Goal: Task Accomplishment & Management: Manage account settings

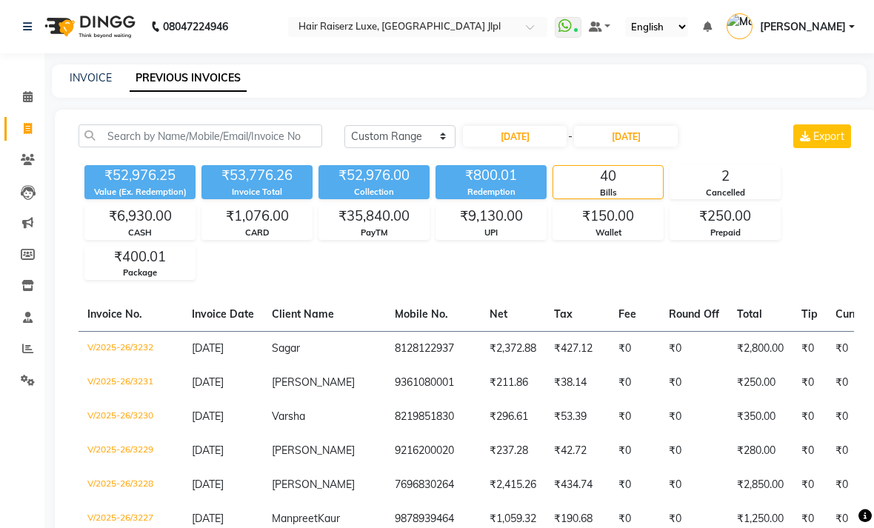
select select "range"
click at [30, 126] on icon at bounding box center [28, 128] width 8 height 11
select select "service"
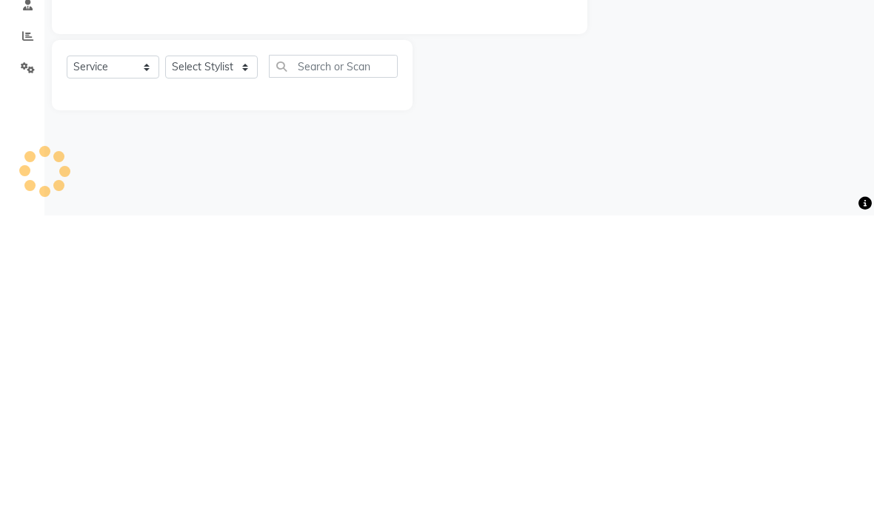
type input "3234"
select select "5409"
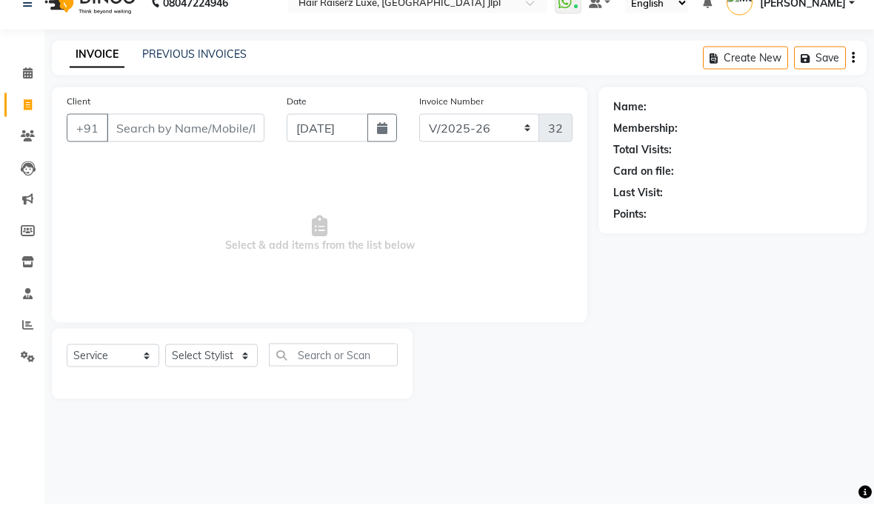
click at [224, 145] on input "Client" at bounding box center [186, 152] width 158 height 28
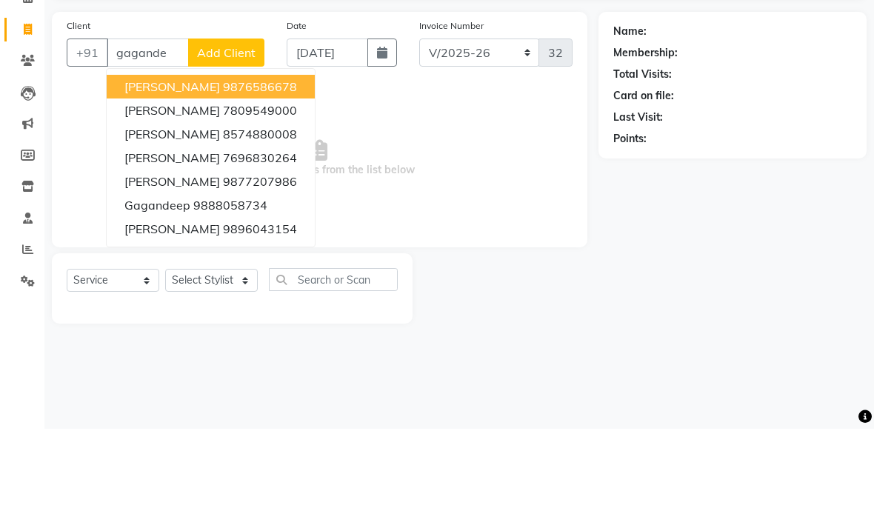
click at [192, 250] on span "[PERSON_NAME]" at bounding box center [172, 257] width 96 height 15
type input "7696830264"
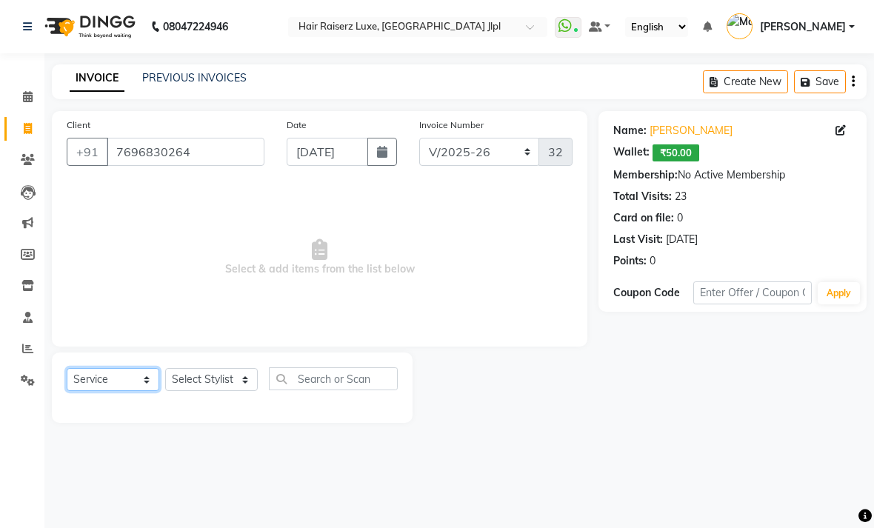
click at [135, 391] on select "Select Service Product Membership Package Voucher Prepaid Gift Card" at bounding box center [113, 379] width 93 height 23
select select "package"
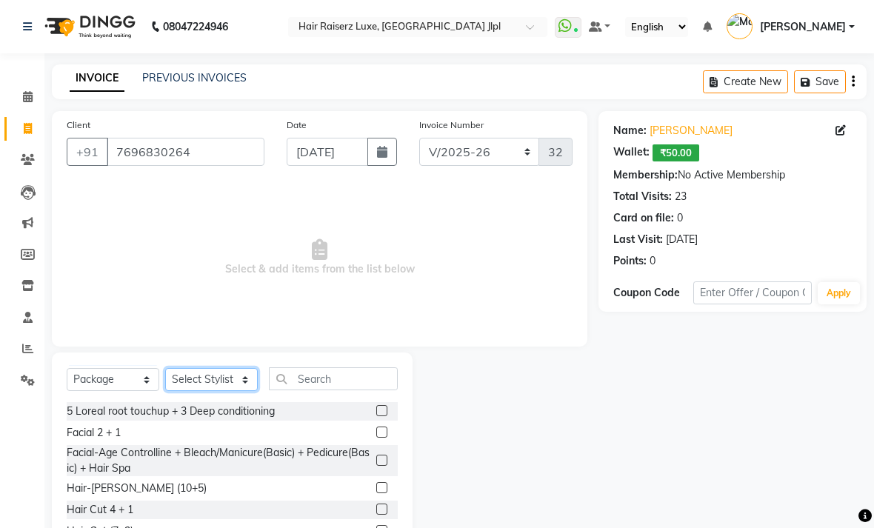
click at [237, 391] on select "Select Stylist Abhishek Aftab Ajay Anand Bhoomika Bilal C&Gs Vogue Chhavi Duati…" at bounding box center [211, 379] width 93 height 23
select select "36164"
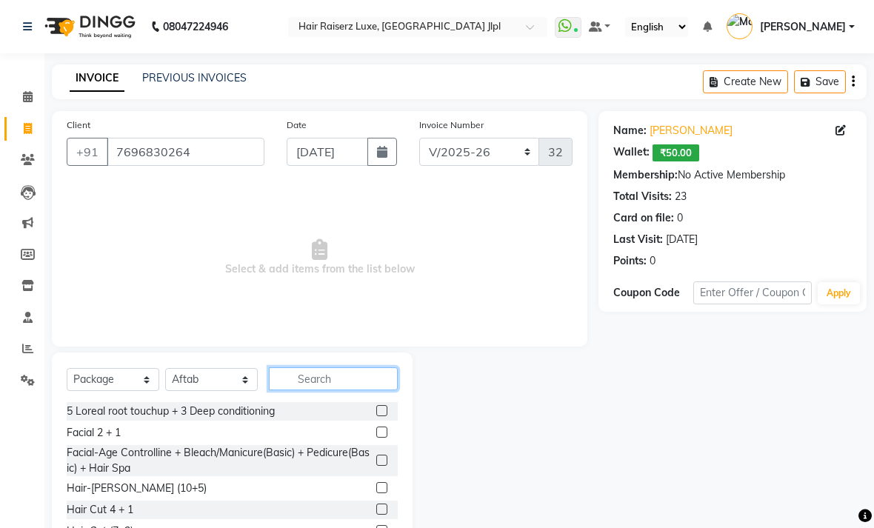
click at [342, 390] on input "text" at bounding box center [333, 378] width 129 height 23
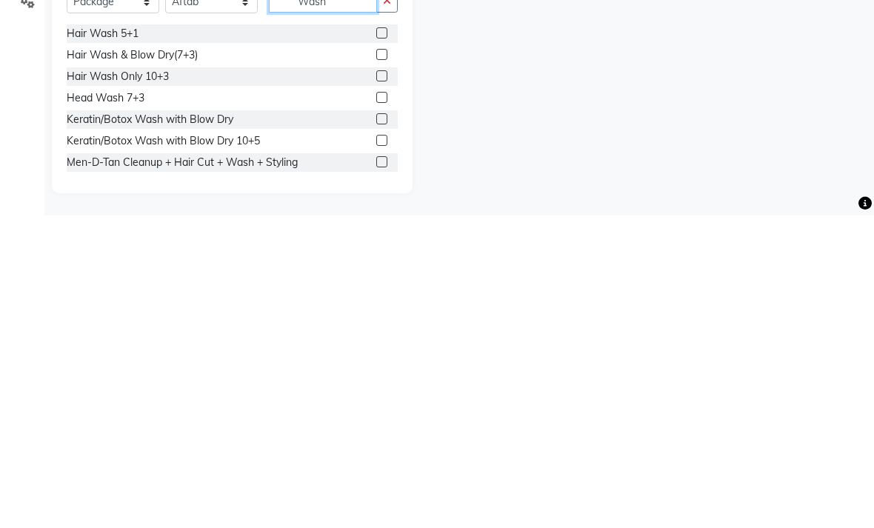
scroll to position [86, 0]
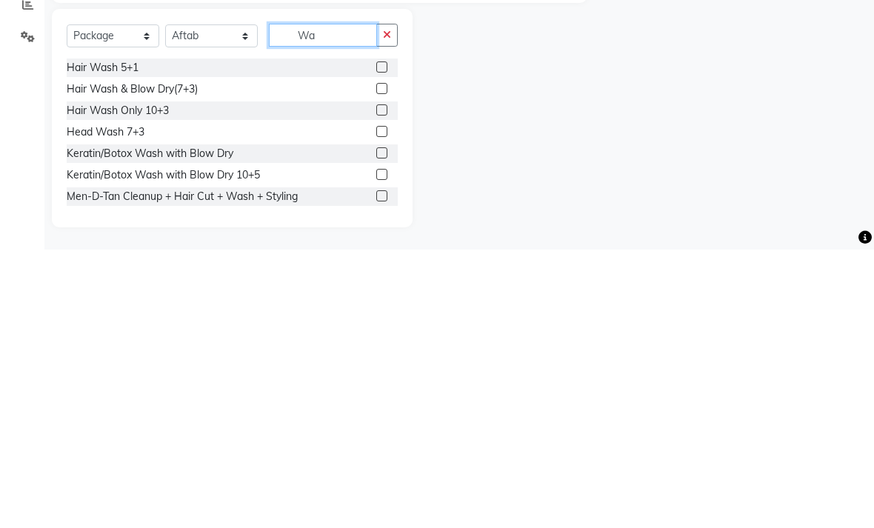
type input "W"
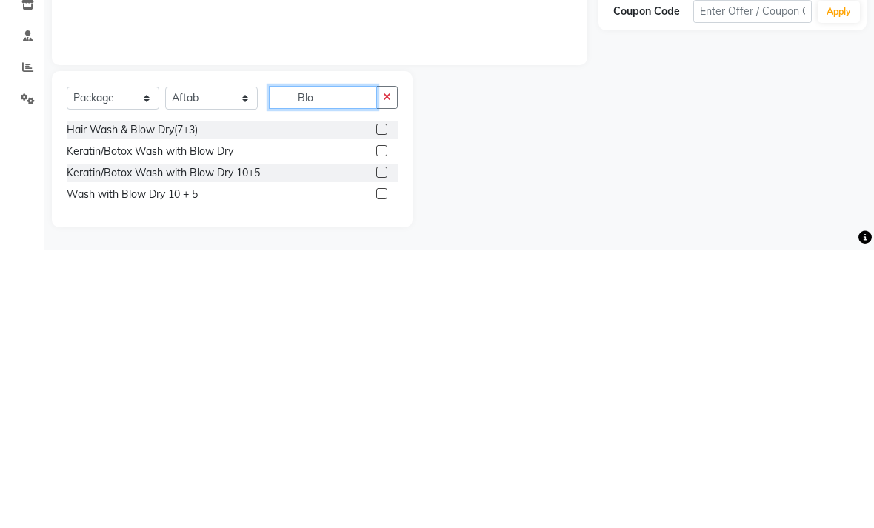
scroll to position [24, 0]
type input "Blow"
click at [169, 465] on div "Wash with Blow Dry 10 + 5" at bounding box center [132, 473] width 131 height 16
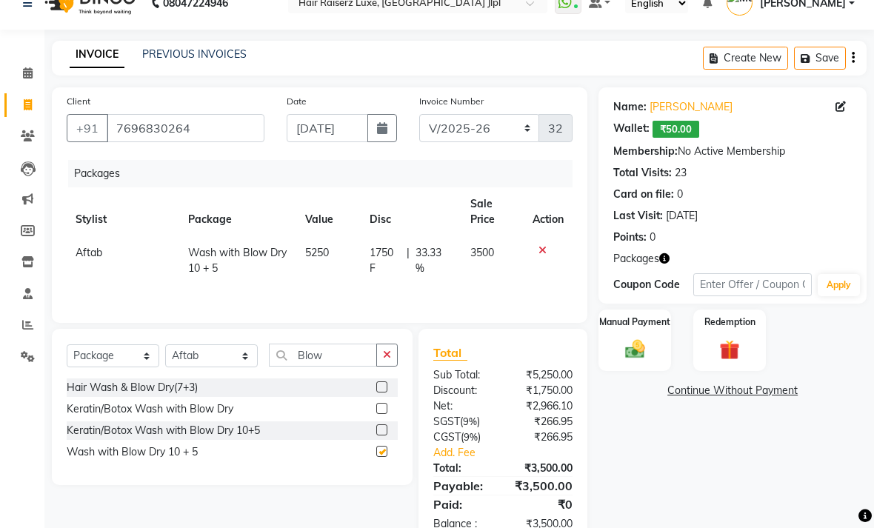
checkbox input "false"
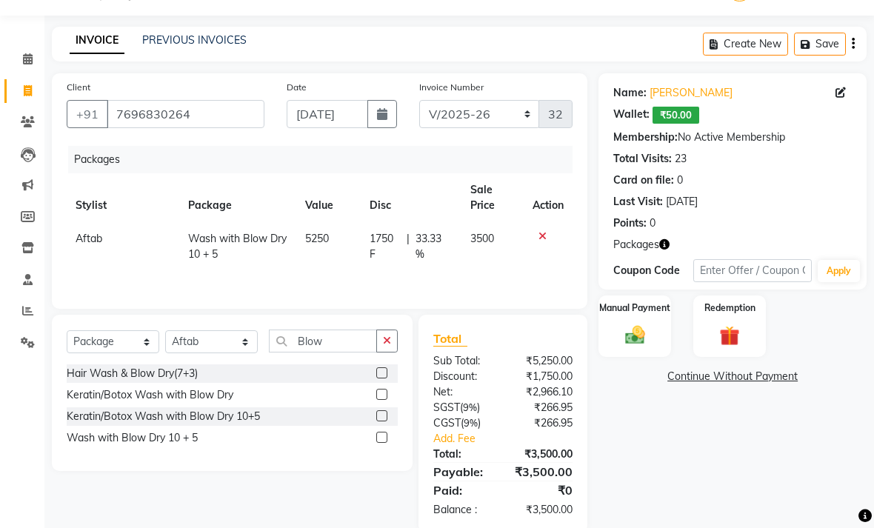
click at [649, 346] on img at bounding box center [635, 335] width 32 height 23
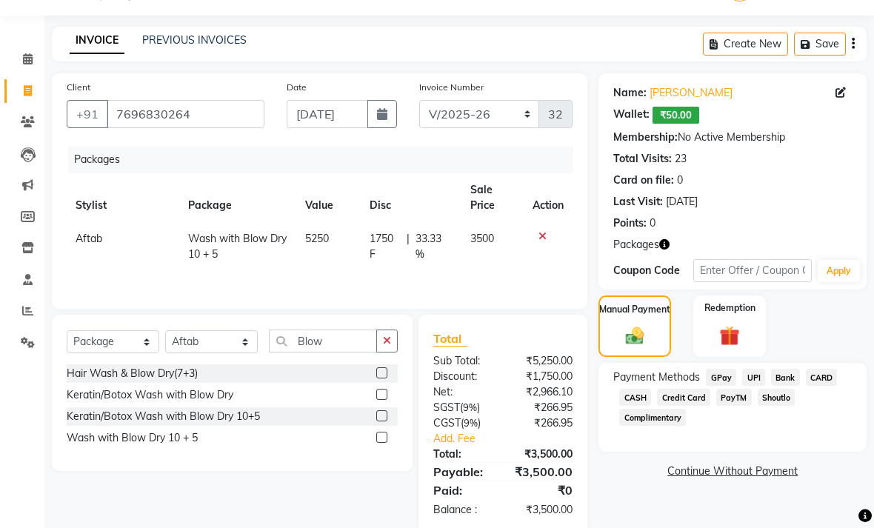
click at [751, 386] on span "UPI" at bounding box center [753, 377] width 23 height 17
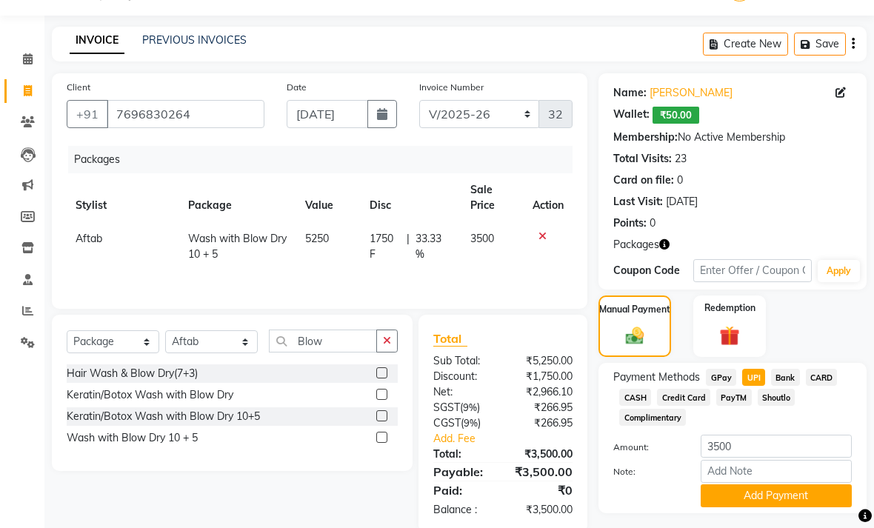
click at [781, 507] on button "Add Payment" at bounding box center [775, 495] width 151 height 23
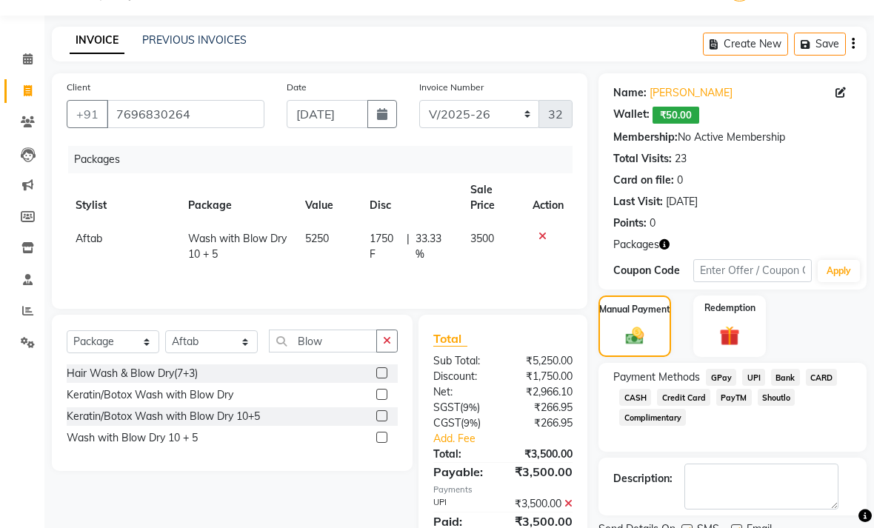
click at [737, 527] on label at bounding box center [736, 529] width 11 height 11
click at [737, 527] on input "checkbox" at bounding box center [736, 531] width 10 height 10
checkbox input "false"
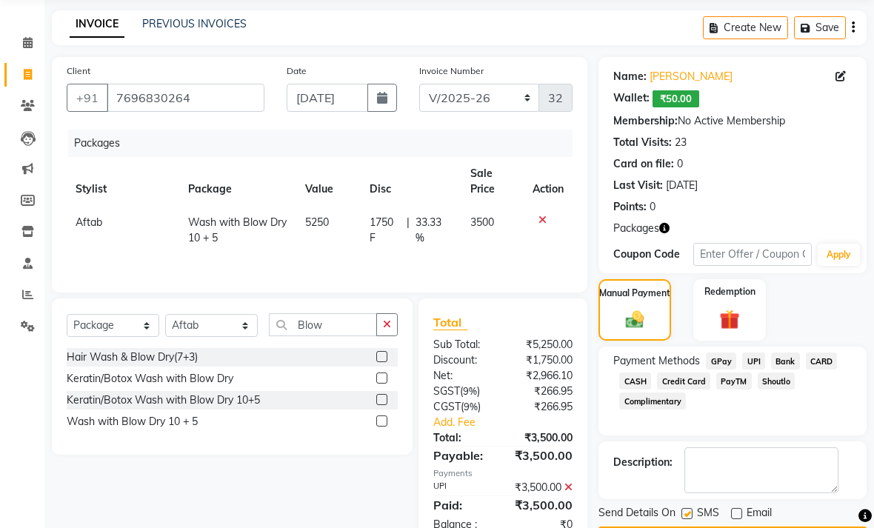
scroll to position [84, 0]
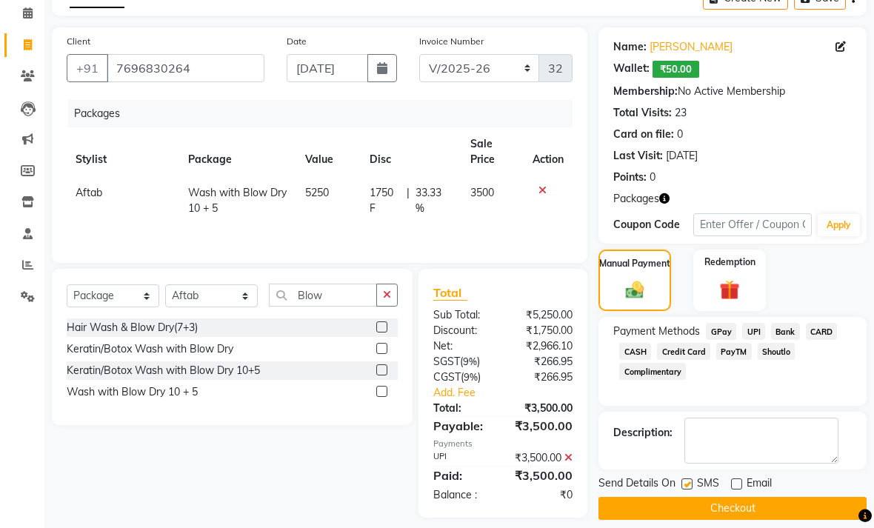
click at [757, 520] on button "Checkout" at bounding box center [732, 508] width 268 height 23
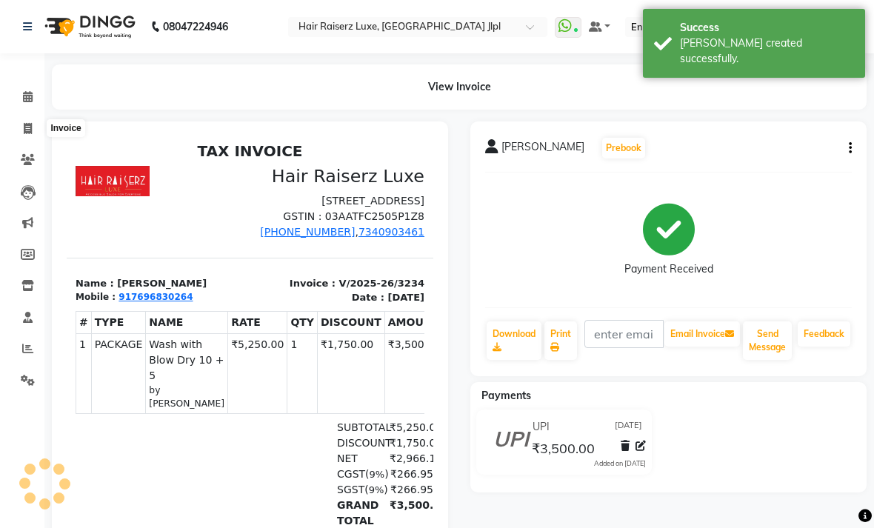
click at [30, 135] on span at bounding box center [28, 129] width 26 height 17
select select "service"
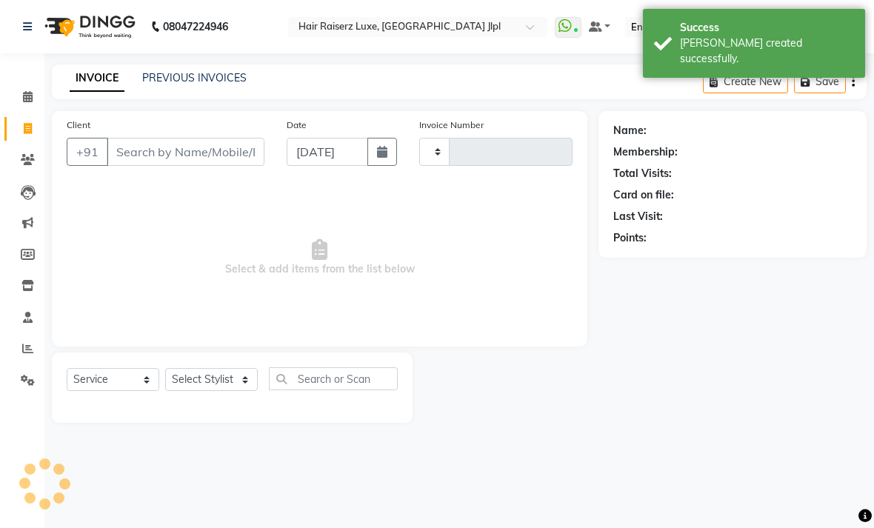
type input "3235"
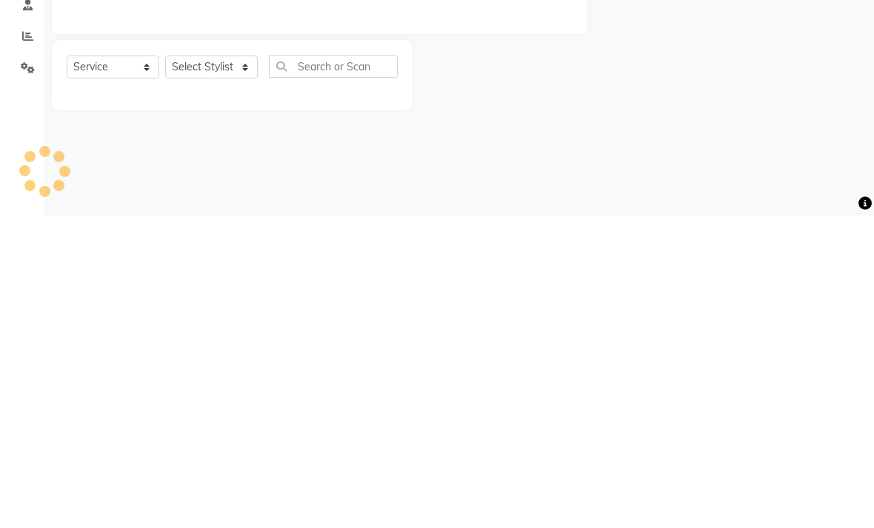
select select "5409"
click at [378, 175] on div "08047224946 Select Location × Hair Raiserz Luxe, Sector 91 Jlpl WhatsApp Status…" at bounding box center [437, 264] width 874 height 528
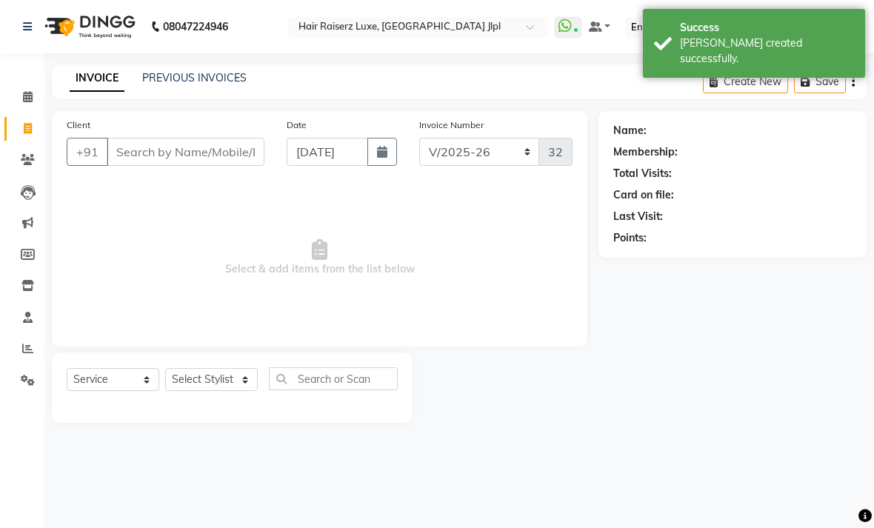
click at [209, 84] on link "PREVIOUS INVOICES" at bounding box center [194, 77] width 104 height 13
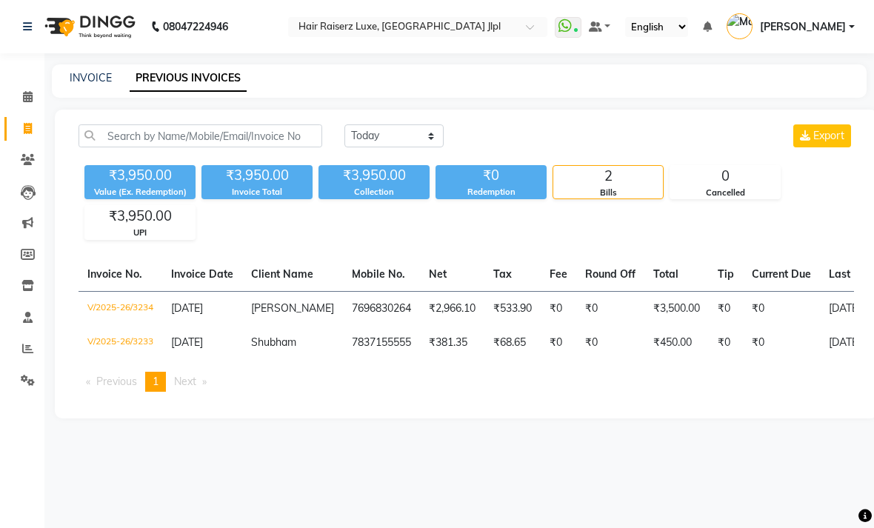
click at [288, 326] on td "[PERSON_NAME]" at bounding box center [292, 308] width 101 height 35
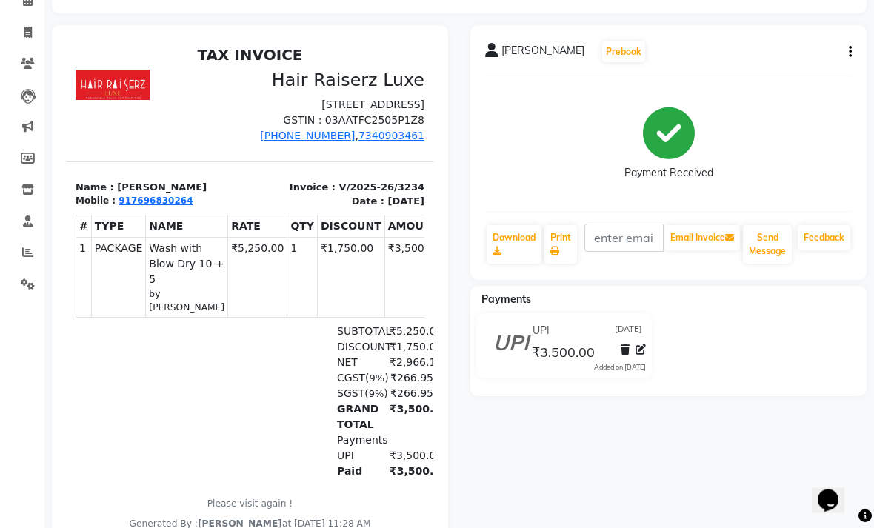
scroll to position [96, 0]
click at [30, 30] on icon at bounding box center [28, 32] width 8 height 11
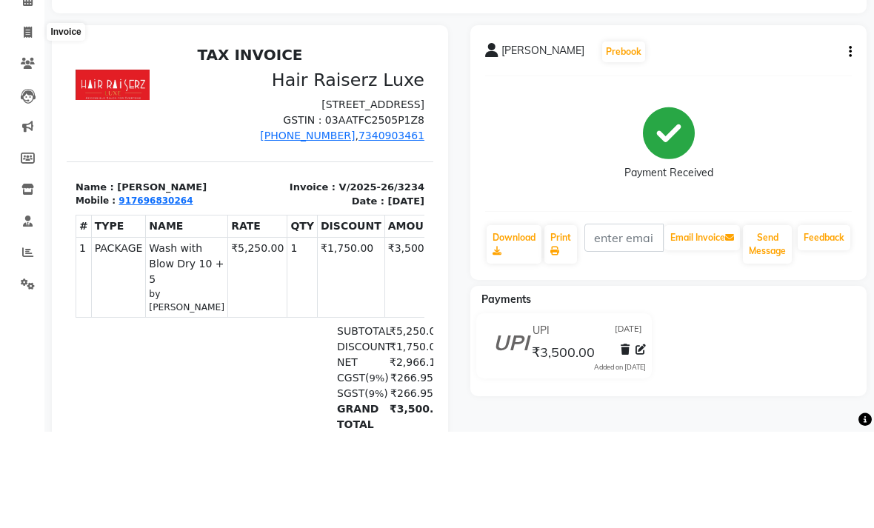
select select "service"
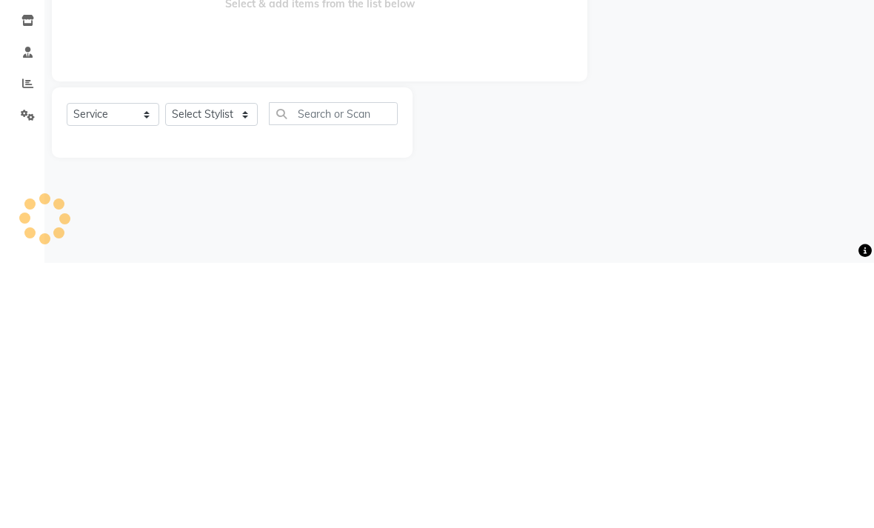
type input "3235"
select select "5409"
click at [680, 180] on main "INVOICE PREVIOUS INVOICES Create New Save Client +91 Date [DATE] Invoice Number…" at bounding box center [458, 254] width 829 height 381
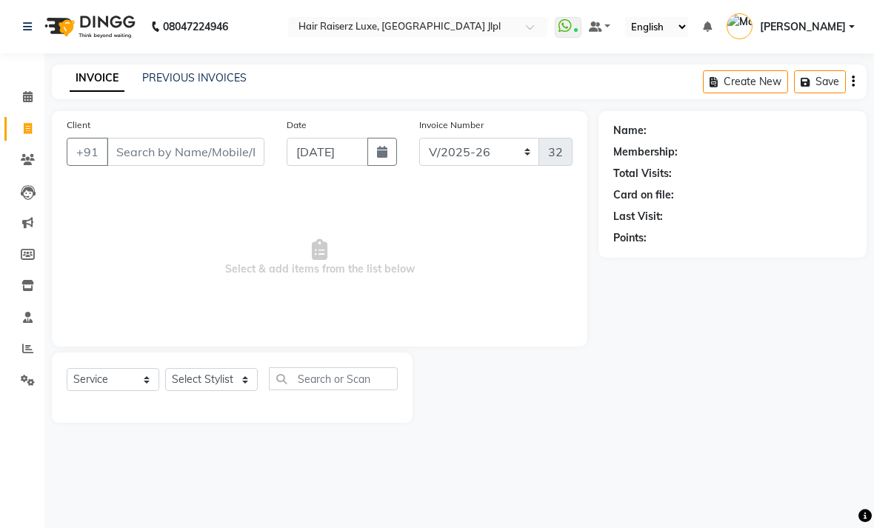
click at [221, 84] on link "PREVIOUS INVOICES" at bounding box center [194, 77] width 104 height 13
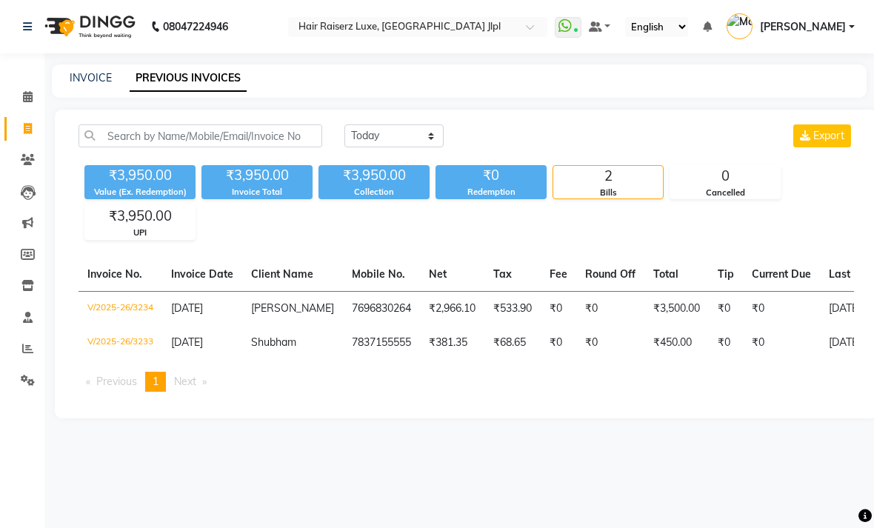
click at [361, 360] on td "7837155555" at bounding box center [381, 343] width 77 height 34
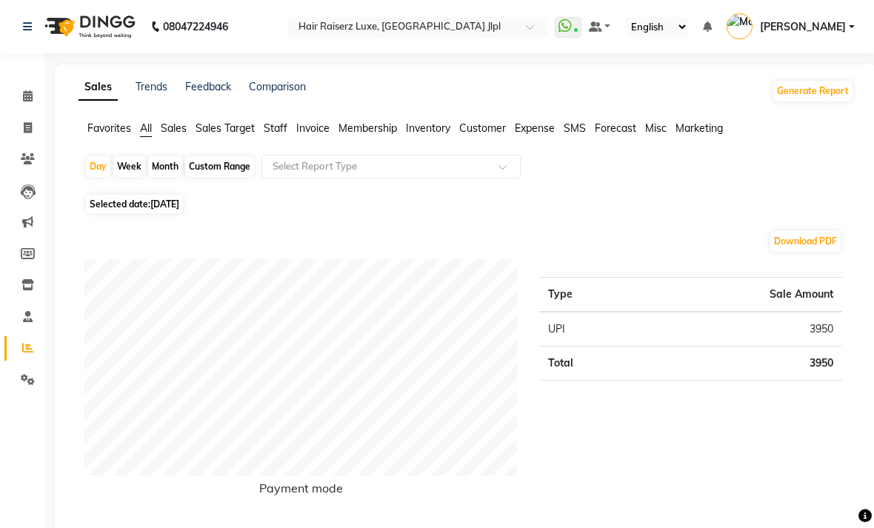
click at [224, 135] on span "Sales Target" at bounding box center [224, 127] width 59 height 13
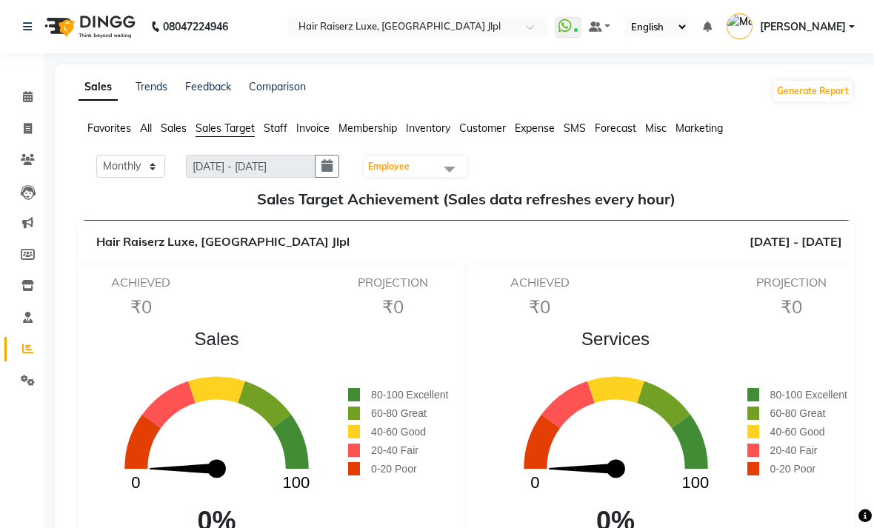
click at [278, 135] on span "Staff" at bounding box center [276, 127] width 24 height 13
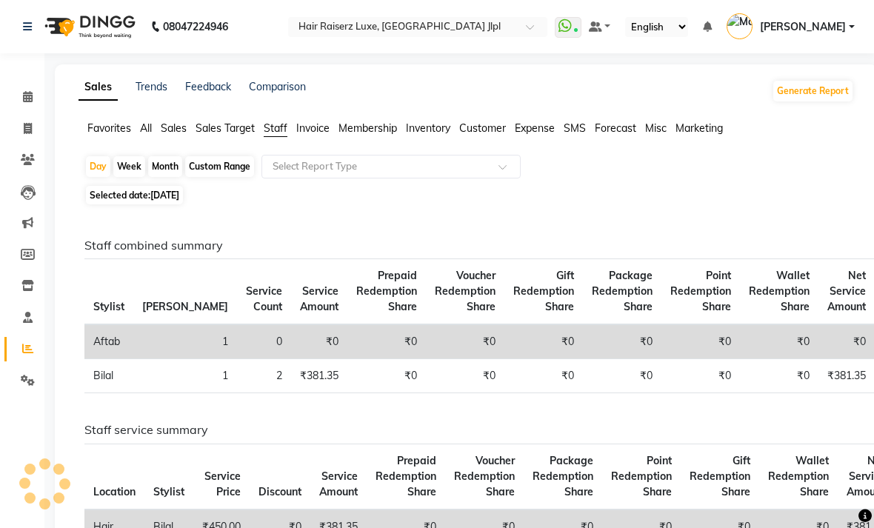
click at [163, 177] on div "Month" at bounding box center [165, 166] width 34 height 21
select select "9"
select select "2025"
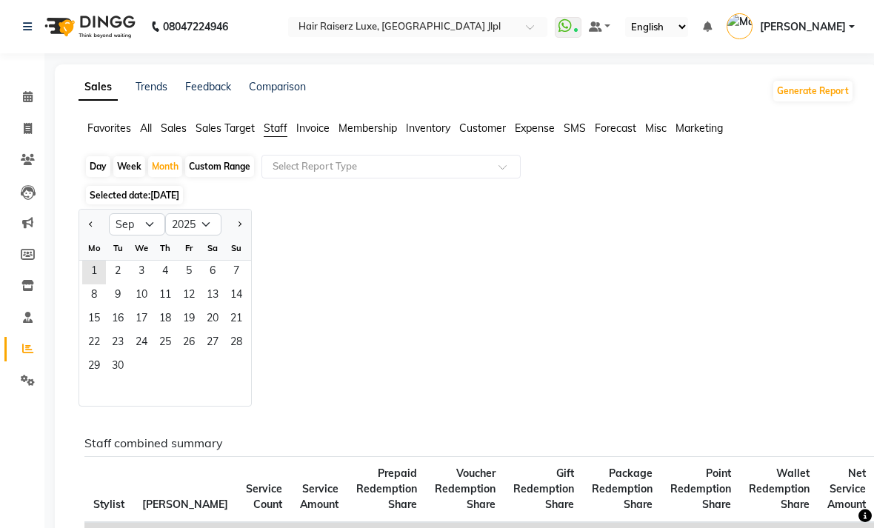
click at [90, 236] on button "Previous month" at bounding box center [91, 224] width 12 height 24
select select "8"
click at [190, 284] on span "1" at bounding box center [189, 273] width 24 height 24
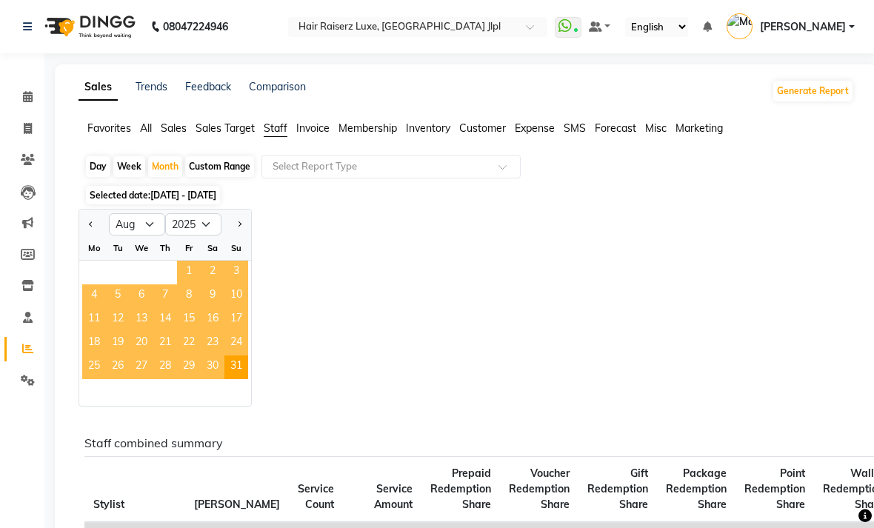
click at [482, 174] on input "text" at bounding box center [375, 166] width 213 height 15
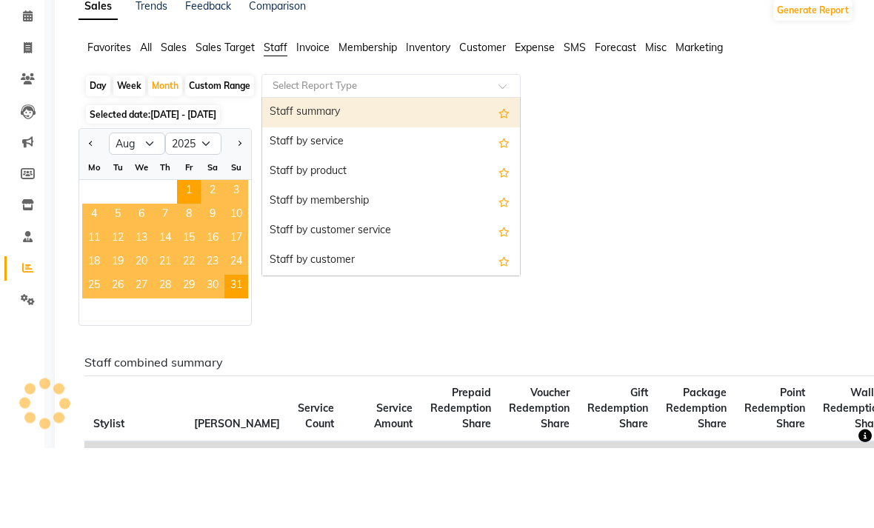
click at [468, 178] on div "Staff summary" at bounding box center [391, 193] width 258 height 30
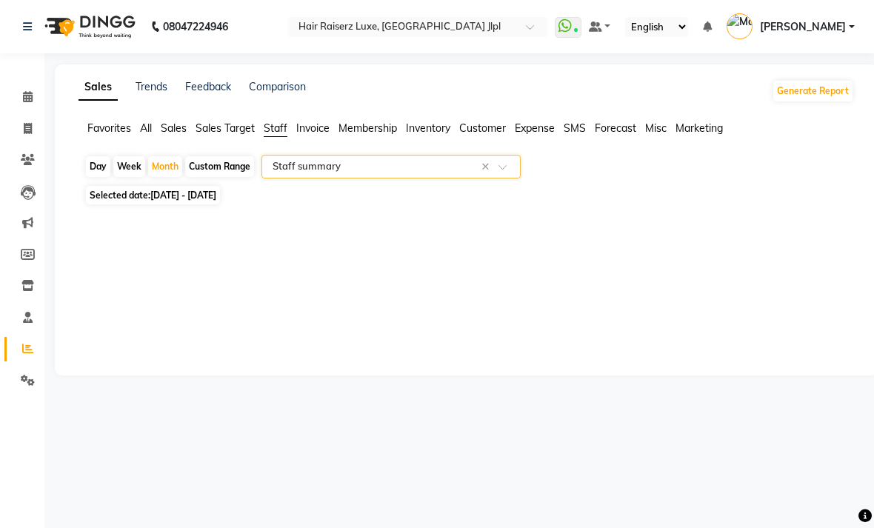
select select "filtered_report"
select select "csv"
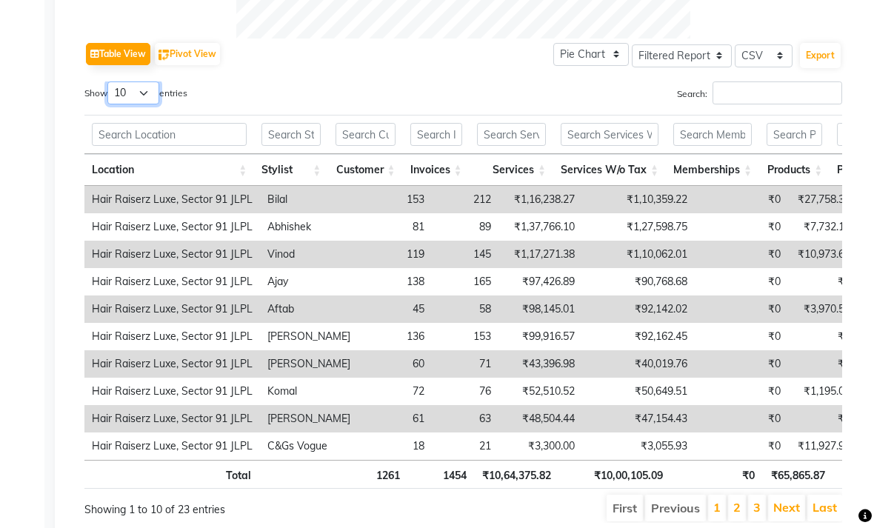
click at [153, 105] on select "10 25 50 100" at bounding box center [133, 93] width 52 height 23
select select "25"
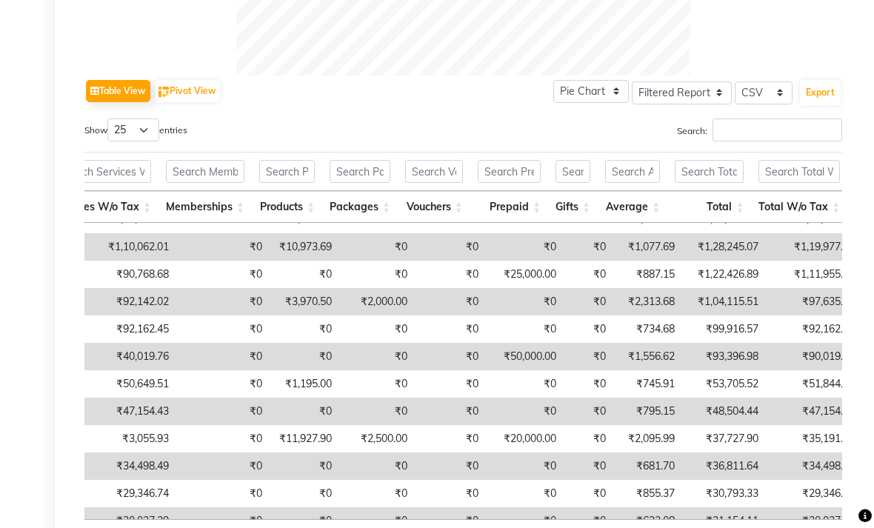
scroll to position [433, 0]
